Goal: Find specific page/section: Find specific page/section

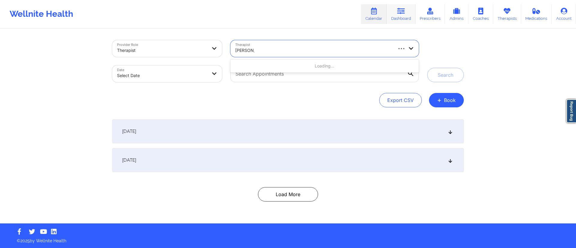
type input "[PERSON_NAME]"
click at [397, 16] on link "Dashboard" at bounding box center [401, 14] width 29 height 20
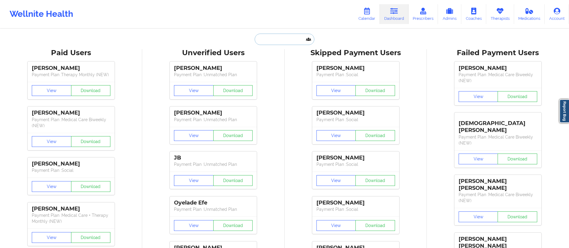
click at [279, 36] on input "text" at bounding box center [284, 39] width 59 height 11
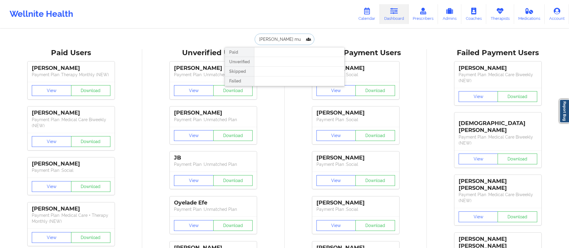
type input "[PERSON_NAME] mul"
click at [278, 63] on div "[PERSON_NAME] - [EMAIL_ADDRESS][DOMAIN_NAME]" at bounding box center [299, 65] width 80 height 11
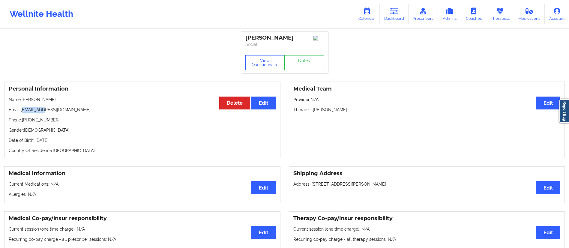
drag, startPoint x: 25, startPoint y: 112, endPoint x: 48, endPoint y: 113, distance: 23.5
click at [49, 113] on p "Email: [EMAIL_ADDRESS][DOMAIN_NAME]" at bounding box center [142, 110] width 267 height 6
drag, startPoint x: 22, startPoint y: 111, endPoint x: 74, endPoint y: 112, distance: 52.9
click at [74, 112] on p "Email: [EMAIL_ADDRESS][DOMAIN_NAME]" at bounding box center [142, 110] width 267 height 6
copy p "[EMAIL_ADDRESS][DOMAIN_NAME]"
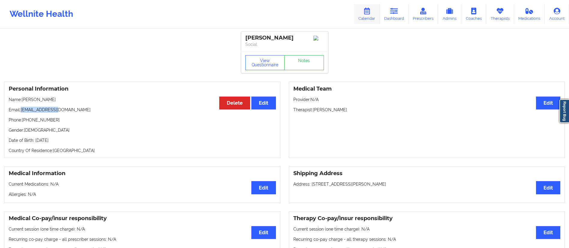
click at [365, 17] on link "Calendar" at bounding box center [367, 14] width 26 height 20
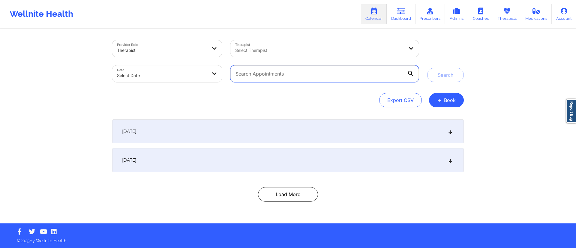
click at [320, 79] on input "text" at bounding box center [325, 73] width 189 height 17
paste input "[EMAIL_ADDRESS][DOMAIN_NAME]"
type input "[EMAIL_ADDRESS][DOMAIN_NAME]"
click at [447, 79] on button "Search" at bounding box center [445, 75] width 37 height 14
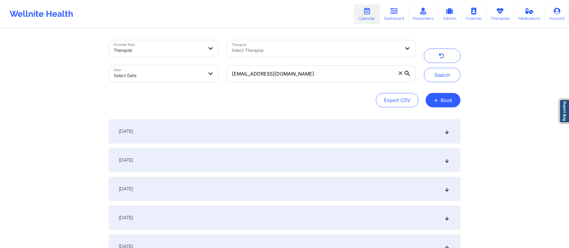
click at [189, 132] on div "[DATE]" at bounding box center [285, 131] width 352 height 24
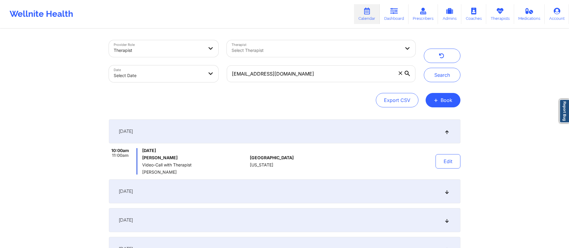
click at [189, 132] on div "[DATE]" at bounding box center [285, 131] width 352 height 24
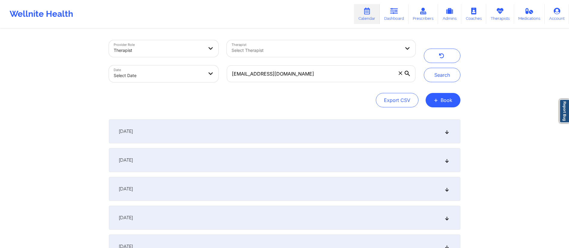
click at [189, 132] on div "[DATE]" at bounding box center [285, 131] width 352 height 24
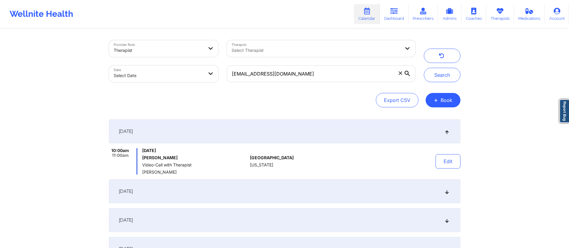
click at [189, 132] on div "[DATE]" at bounding box center [285, 131] width 352 height 24
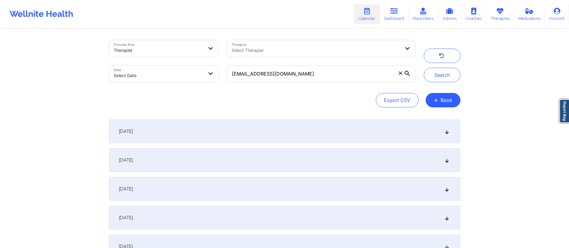
click at [186, 164] on div "[DATE]" at bounding box center [285, 160] width 352 height 24
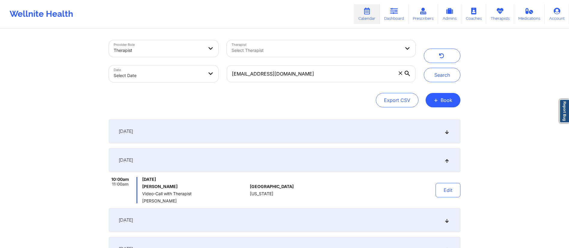
click at [186, 164] on div "[DATE]" at bounding box center [285, 160] width 352 height 24
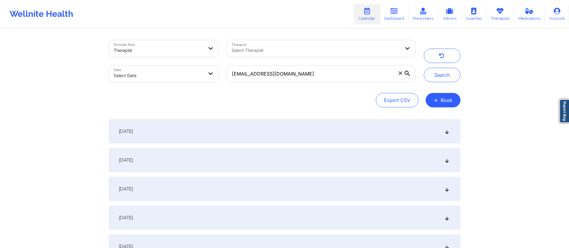
click at [182, 196] on div "[DATE]" at bounding box center [285, 189] width 352 height 24
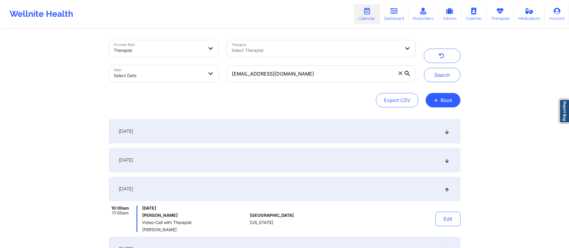
click at [181, 193] on div "[DATE]" at bounding box center [285, 189] width 352 height 24
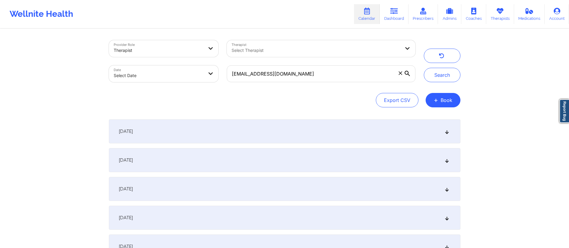
click at [178, 224] on div "[DATE]" at bounding box center [285, 218] width 352 height 24
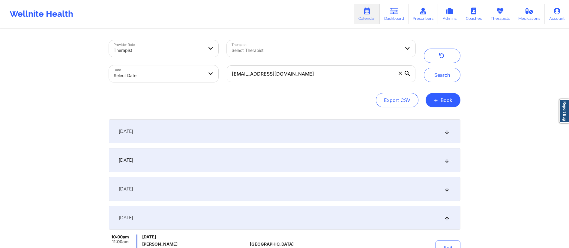
drag, startPoint x: 176, startPoint y: 220, endPoint x: 178, endPoint y: 207, distance: 13.1
click at [176, 220] on div "[DATE]" at bounding box center [285, 218] width 352 height 24
